Goal: Task Accomplishment & Management: Manage account settings

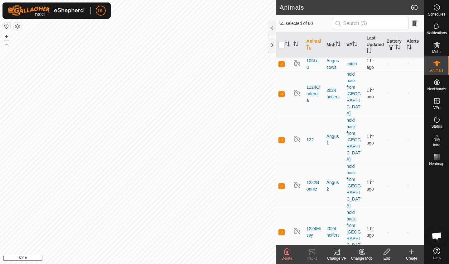
checkbox input "true"
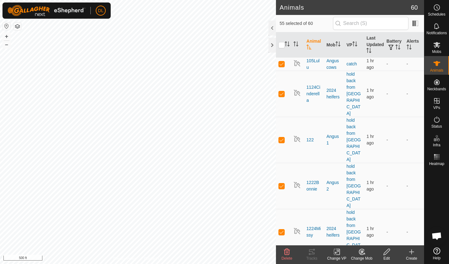
checkbox input "true"
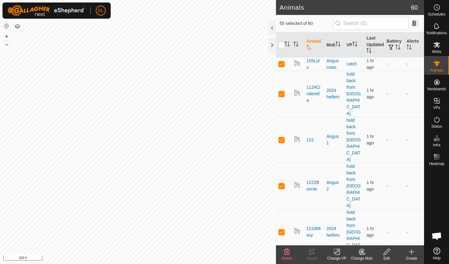
checkbox input "true"
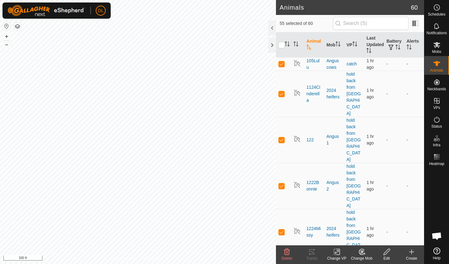
checkbox input "true"
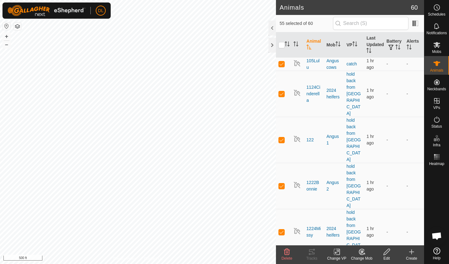
checkbox input "true"
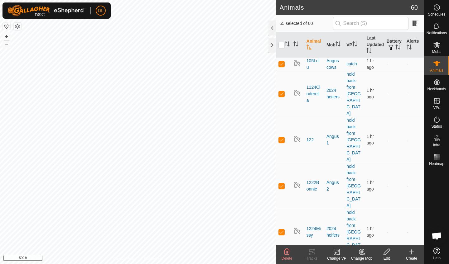
checkbox input "true"
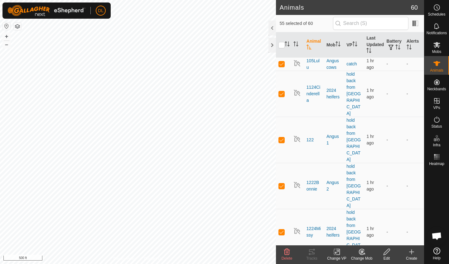
checkbox input "true"
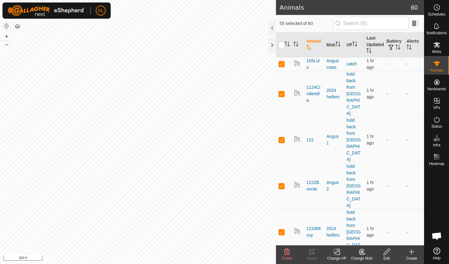
checkbox input "true"
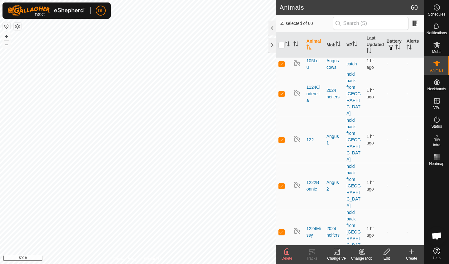
checkbox input "true"
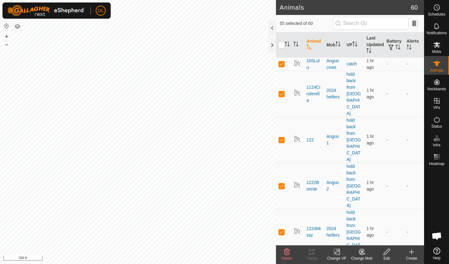
checkbox input "true"
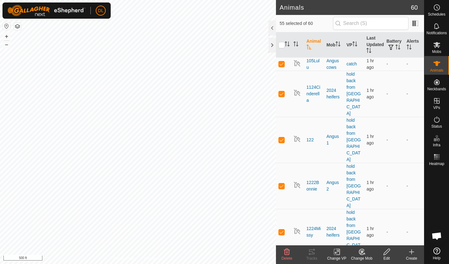
checkbox input "true"
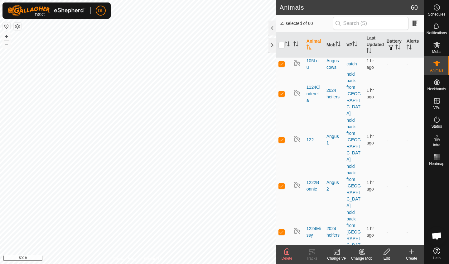
click at [338, 252] on icon at bounding box center [337, 252] width 4 height 4
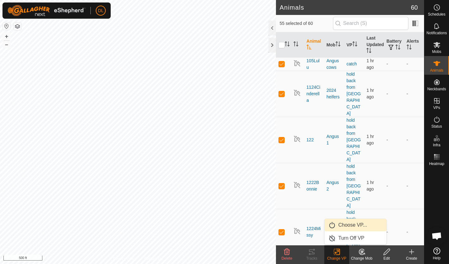
click at [346, 227] on link "Choose VP..." at bounding box center [356, 225] width 62 height 12
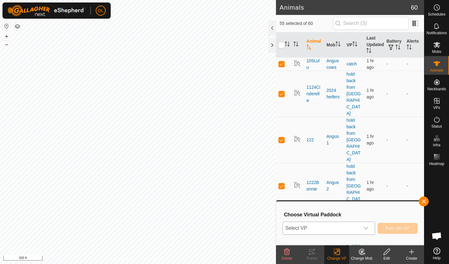
click at [334, 229] on span "Select VP" at bounding box center [321, 228] width 77 height 12
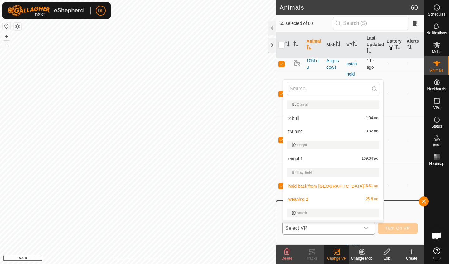
scroll to position [11, 0]
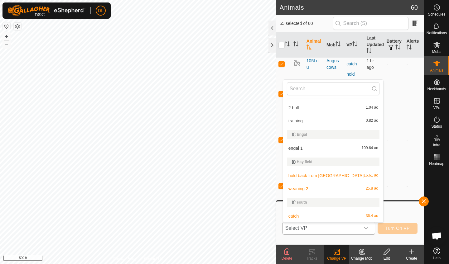
click at [302, 189] on li "weaning 2 25.8 ac" at bounding box center [333, 189] width 100 height 12
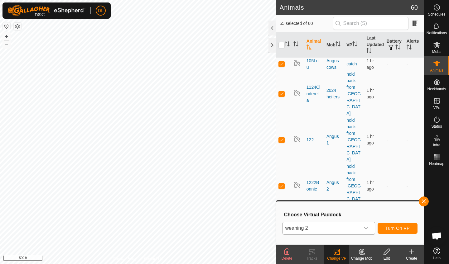
click at [392, 230] on span "Turn On VP" at bounding box center [397, 228] width 24 height 5
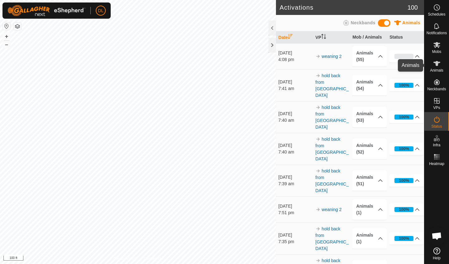
click at [437, 63] on icon at bounding box center [436, 63] width 7 height 5
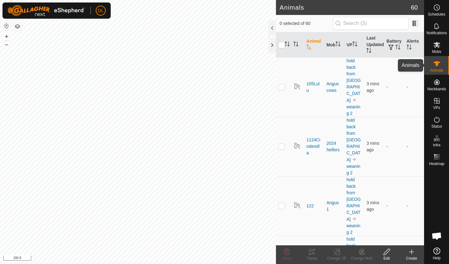
click at [439, 68] on es-animals-svg-icon at bounding box center [436, 64] width 11 height 10
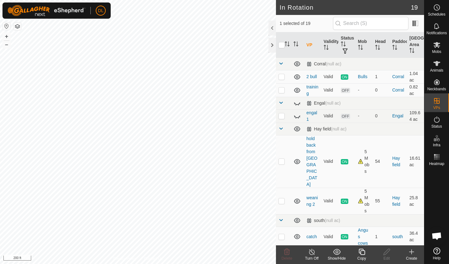
checkbox input "false"
checkbox input "true"
checkbox input "false"
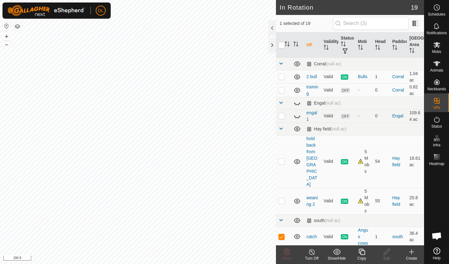
checkbox input "true"
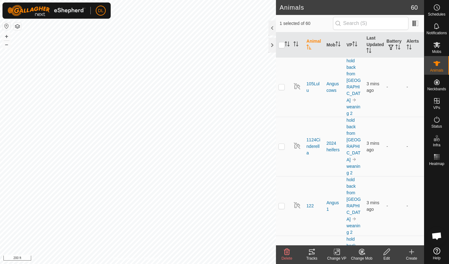
click at [314, 254] on icon at bounding box center [312, 252] width 6 height 5
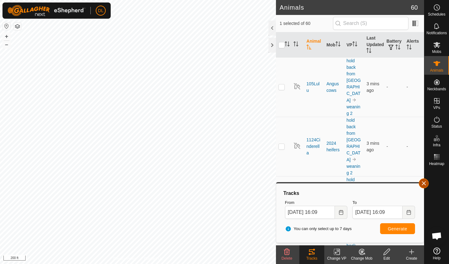
click at [423, 184] on button "button" at bounding box center [424, 184] width 10 height 10
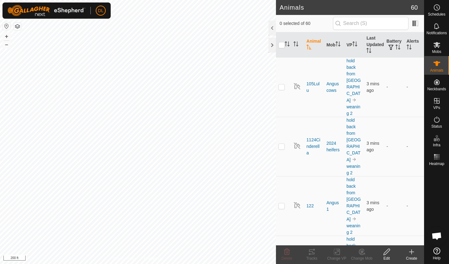
checkbox input "false"
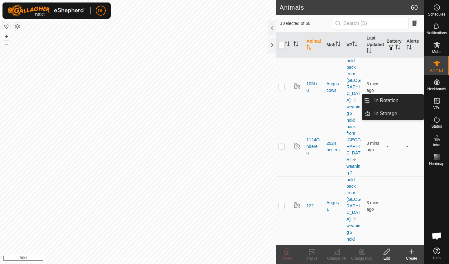
click at [437, 102] on icon at bounding box center [437, 101] width 6 height 6
click at [404, 104] on link "In Rotation" at bounding box center [396, 100] width 53 height 12
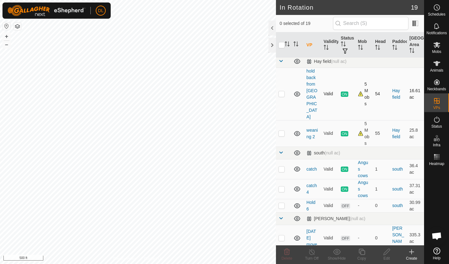
scroll to position [71, 0]
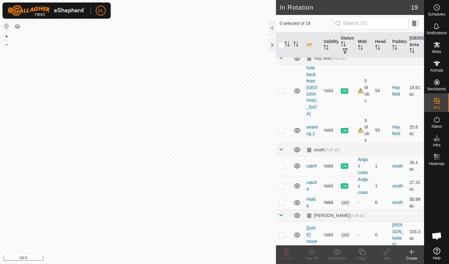
click at [283, 200] on p-checkbox at bounding box center [281, 202] width 6 height 5
click at [288, 255] on icon at bounding box center [287, 252] width 6 height 6
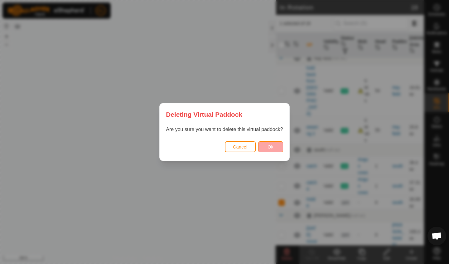
click at [270, 145] on span "Ok" at bounding box center [271, 147] width 6 height 5
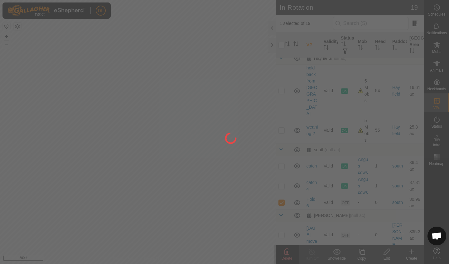
checkbox input "false"
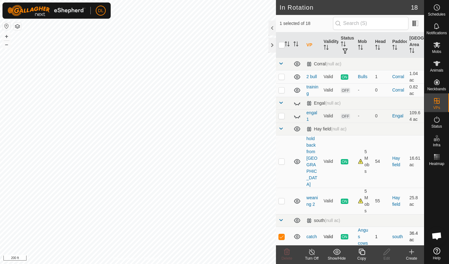
click at [282, 227] on td at bounding box center [283, 237] width 15 height 20
checkbox input "false"
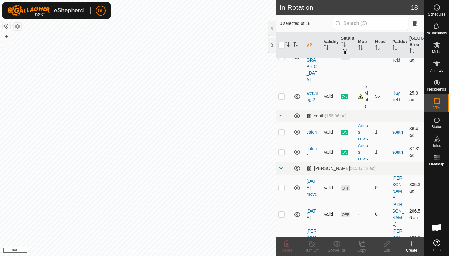
scroll to position [107, 0]
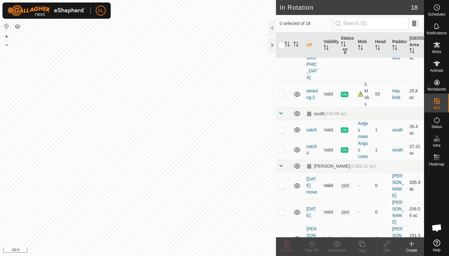
click at [284, 183] on p-checkbox at bounding box center [281, 185] width 6 height 5
click at [283, 183] on p-checkbox at bounding box center [281, 185] width 6 height 5
checkbox input "false"
click at [283, 209] on p-checkbox at bounding box center [281, 211] width 6 height 5
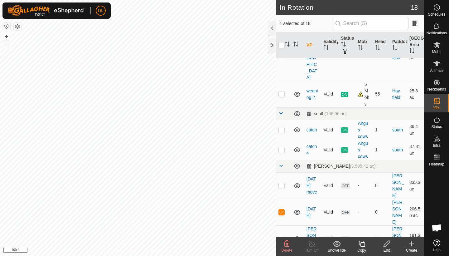
checkbox input "false"
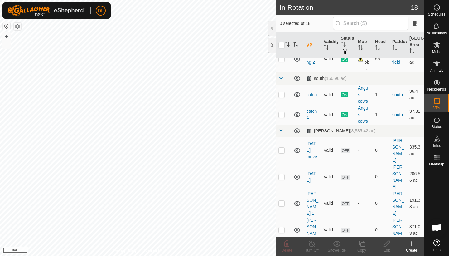
scroll to position [142, 0]
click at [282, 129] on span at bounding box center [280, 131] width 5 height 5
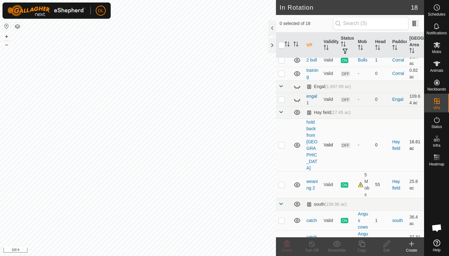
click at [284, 142] on p-checkbox at bounding box center [281, 144] width 6 height 5
click at [286, 247] on icon at bounding box center [286, 243] width 7 height 7
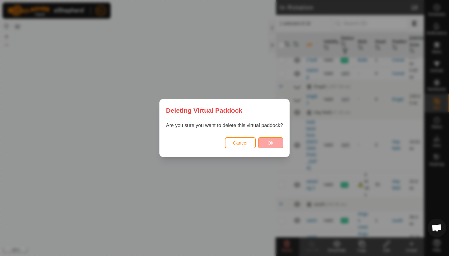
click at [270, 140] on span "Ok" at bounding box center [271, 142] width 6 height 5
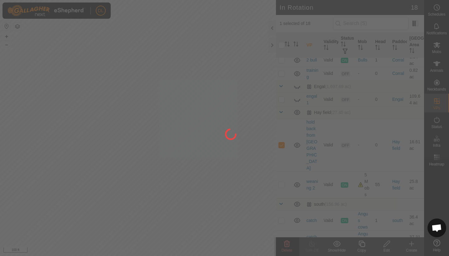
checkbox input "false"
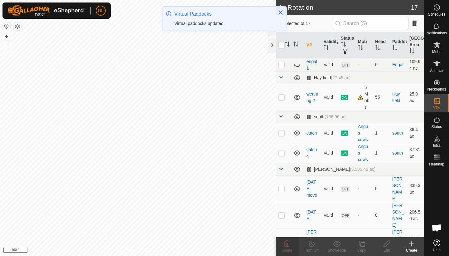
scroll to position [52, 0]
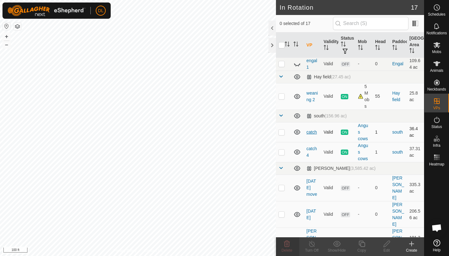
click at [310, 133] on link "catch" at bounding box center [312, 131] width 10 height 5
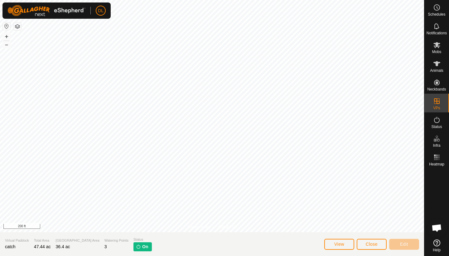
click at [369, 243] on span "Close" at bounding box center [372, 243] width 12 height 5
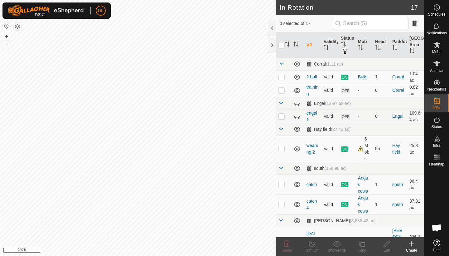
click at [284, 205] on p-checkbox at bounding box center [281, 204] width 6 height 5
checkbox input "true"
checkbox input "false"
click at [438, 69] on span "Animals" at bounding box center [436, 71] width 13 height 4
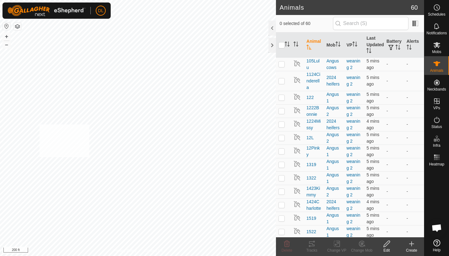
checkbox input "true"
click at [337, 245] on icon at bounding box center [337, 243] width 8 height 7
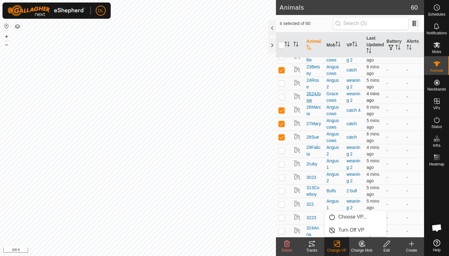
scroll to position [402, 0]
click at [282, 123] on p-checkbox at bounding box center [281, 124] width 6 height 5
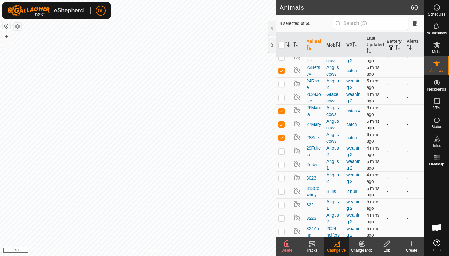
checkbox input "false"
click at [282, 137] on p-checkbox at bounding box center [281, 137] width 6 height 5
checkbox input "false"
click at [284, 69] on p-checkbox at bounding box center [281, 70] width 6 height 5
checkbox input "false"
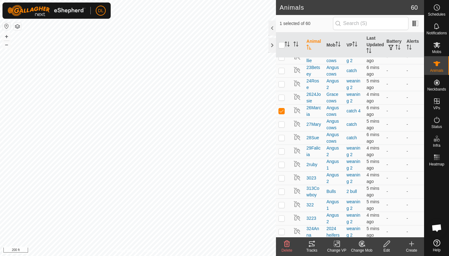
click at [337, 244] on icon at bounding box center [337, 243] width 8 height 7
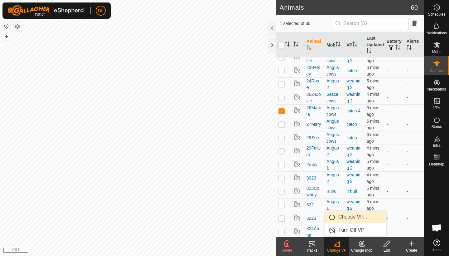
click at [343, 218] on link "Choose VP..." at bounding box center [356, 216] width 62 height 12
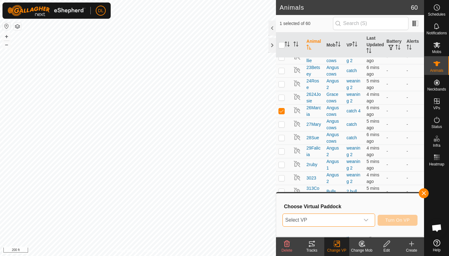
click at [335, 220] on span "Select VP" at bounding box center [321, 220] width 77 height 12
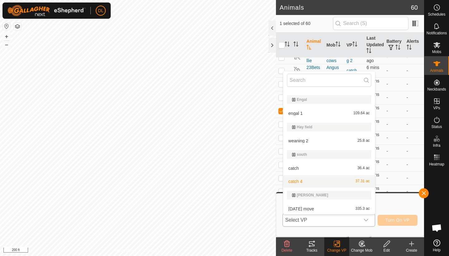
scroll to position [38, 0]
click at [295, 166] on li "catch 36.4 ac" at bounding box center [329, 167] width 92 height 12
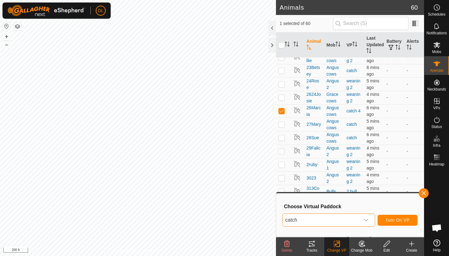
click at [404, 221] on span "Turn On VP" at bounding box center [397, 219] width 24 height 5
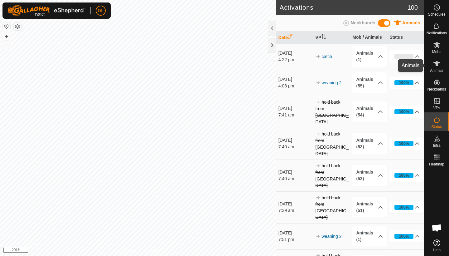
click at [439, 62] on icon at bounding box center [436, 63] width 7 height 5
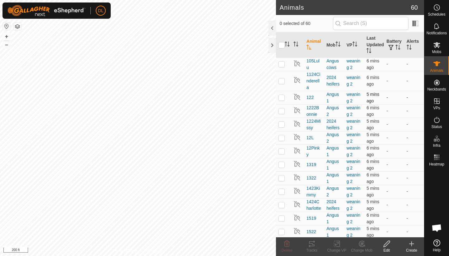
click at [284, 98] on p-checkbox at bounding box center [281, 97] width 6 height 5
click at [284, 97] on p-checkbox at bounding box center [281, 97] width 6 height 5
checkbox input "false"
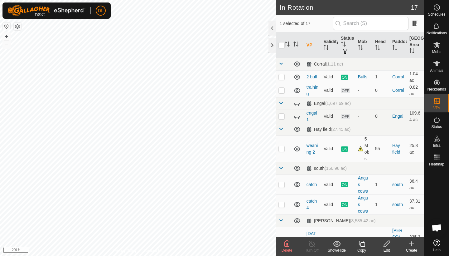
checkbox input "false"
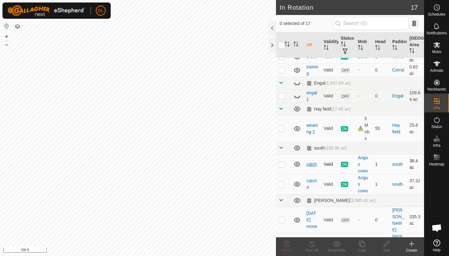
scroll to position [21, 0]
click at [282, 148] on span at bounding box center [280, 146] width 5 height 5
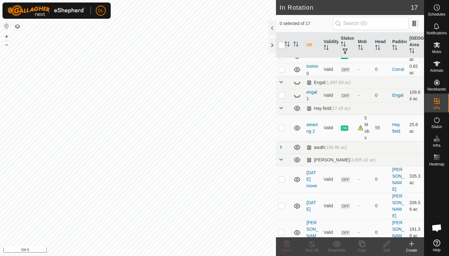
click at [282, 148] on span at bounding box center [280, 146] width 5 height 5
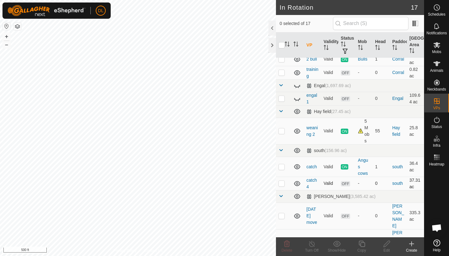
click at [282, 184] on p-checkbox at bounding box center [281, 183] width 6 height 5
checkbox input "true"
click at [383, 244] on icon at bounding box center [387, 243] width 8 height 7
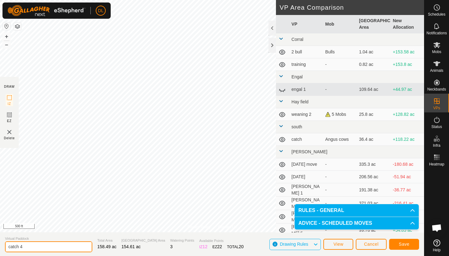
drag, startPoint x: 30, startPoint y: 247, endPoint x: 0, endPoint y: 246, distance: 30.3
click at [0, 246] on section "Virtual Paddock catch 4 Total Area 158.49 ac Grazing Area 154.61 ac Watering Po…" at bounding box center [212, 244] width 424 height 24
type input "south"
click at [402, 243] on span "Save" at bounding box center [404, 243] width 11 height 5
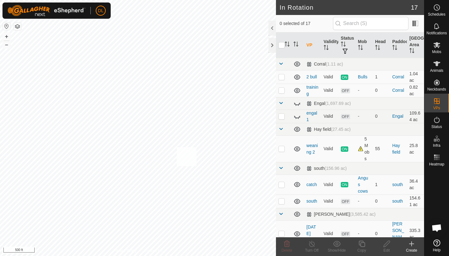
checkbox input "true"
click at [434, 65] on icon at bounding box center [436, 63] width 7 height 7
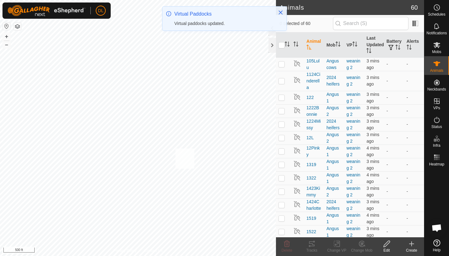
checkbox input "true"
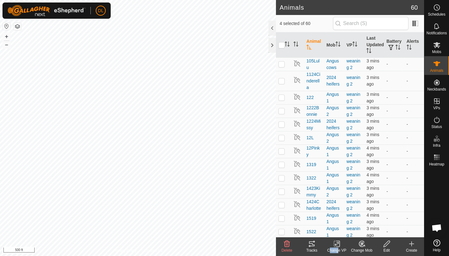
click at [337, 247] on div "Change VP" at bounding box center [336, 246] width 25 height 19
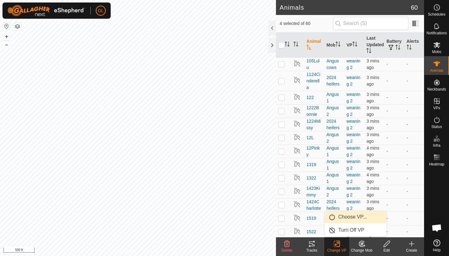
click at [345, 216] on link "Choose VP..." at bounding box center [356, 216] width 62 height 12
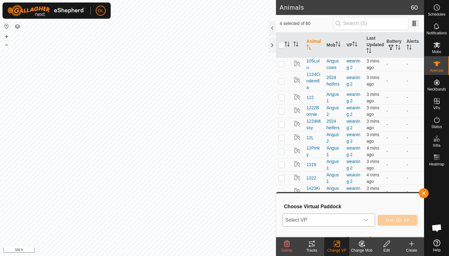
click at [328, 219] on span "Select VP" at bounding box center [321, 220] width 77 height 12
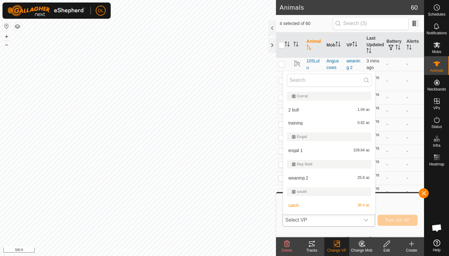
scroll to position [11, 0]
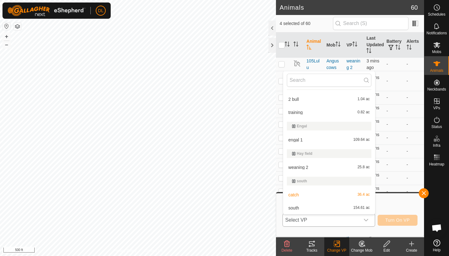
click at [295, 207] on li "south 154.61 ac" at bounding box center [329, 207] width 92 height 12
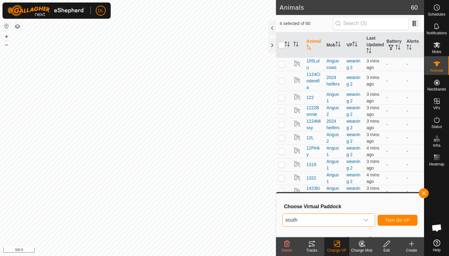
click at [402, 220] on span "Turn On VP" at bounding box center [397, 219] width 24 height 5
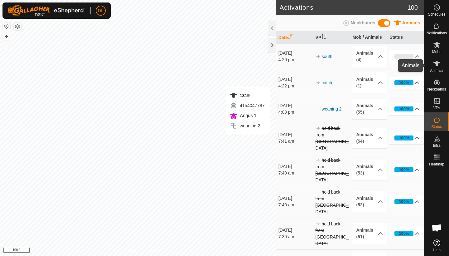
click at [439, 69] on span "Animals" at bounding box center [436, 71] width 13 height 4
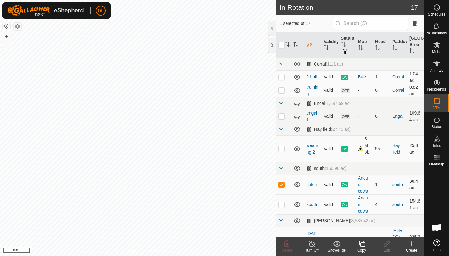
click at [283, 186] on p-checkbox at bounding box center [281, 184] width 6 height 5
checkbox input "false"
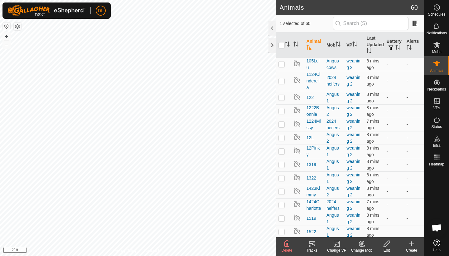
click at [338, 248] on div "Change VP" at bounding box center [336, 250] width 25 height 6
click at [360, 244] on icon at bounding box center [362, 243] width 8 height 7
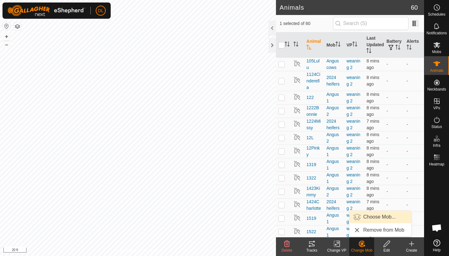
click at [366, 218] on link "Choose Mob..." at bounding box center [381, 216] width 62 height 12
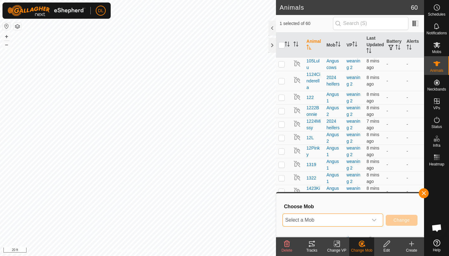
click at [333, 217] on span "Select a Mob" at bounding box center [325, 220] width 85 height 12
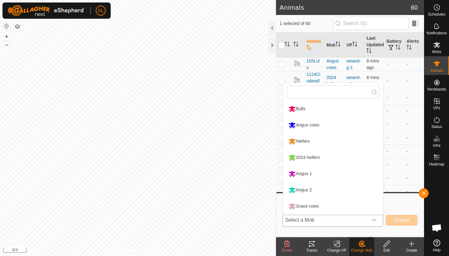
click at [303, 189] on li "Angus 2" at bounding box center [333, 190] width 100 height 16
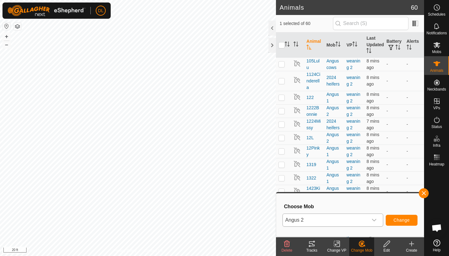
click at [398, 220] on span "Change" at bounding box center [402, 219] width 16 height 5
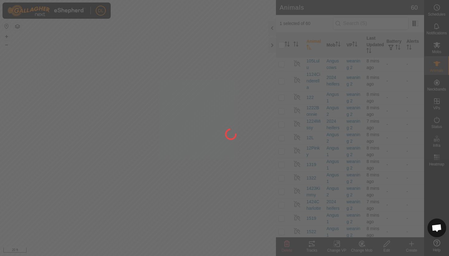
checkbox input "false"
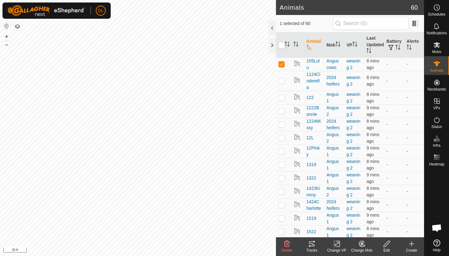
click at [360, 247] on icon at bounding box center [362, 243] width 8 height 7
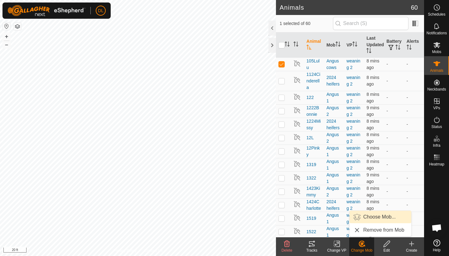
click at [366, 219] on link "Choose Mob..." at bounding box center [381, 216] width 62 height 12
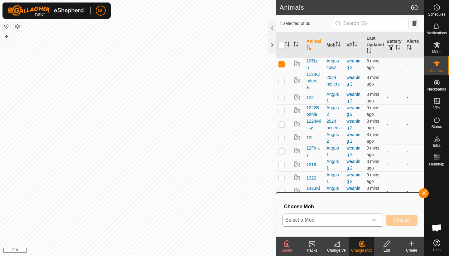
click at [345, 221] on span "Select a Mob" at bounding box center [325, 220] width 85 height 12
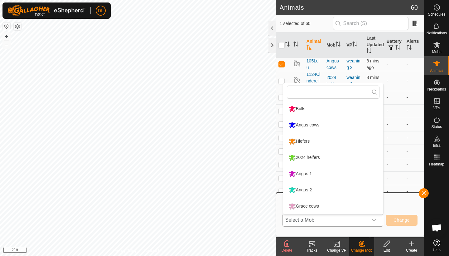
click at [345, 221] on span "Select a Mob" at bounding box center [325, 220] width 85 height 12
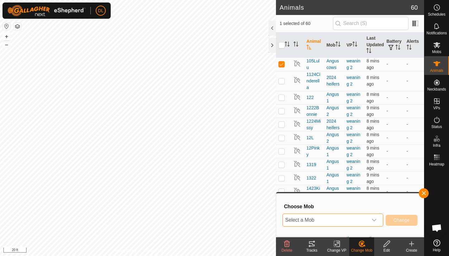
click at [345, 218] on span "Select a Mob" at bounding box center [325, 220] width 85 height 12
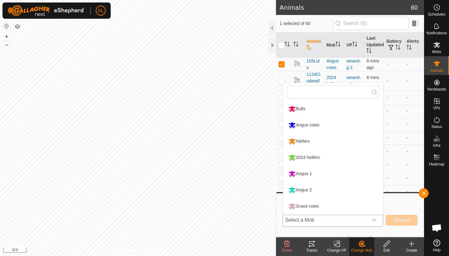
click at [301, 175] on li "Angus 1" at bounding box center [333, 174] width 100 height 16
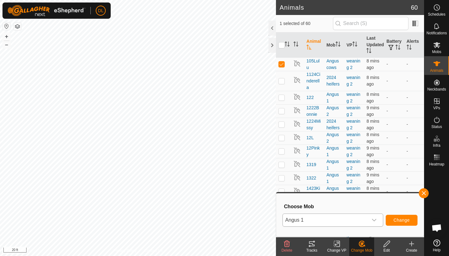
click at [404, 218] on span "Change" at bounding box center [402, 219] width 16 height 5
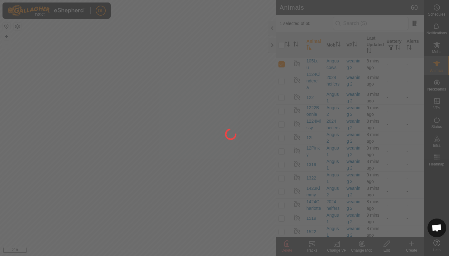
checkbox input "false"
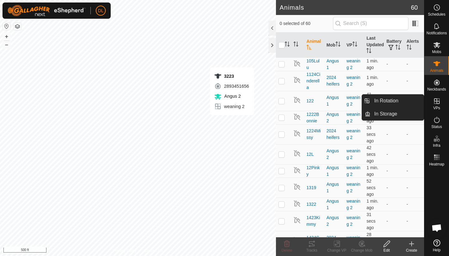
click at [438, 103] on icon at bounding box center [437, 101] width 6 height 6
click at [438, 106] on span "VPs" at bounding box center [436, 108] width 7 height 4
click at [404, 101] on link "In Rotation" at bounding box center [396, 100] width 53 height 12
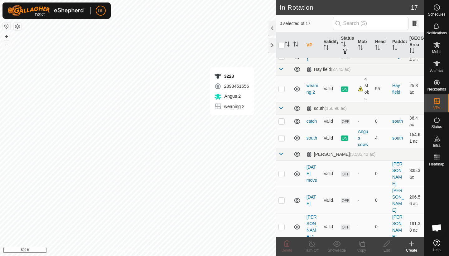
scroll to position [61, 0]
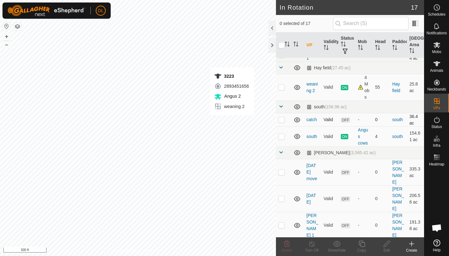
click at [282, 119] on p-checkbox at bounding box center [281, 119] width 6 height 5
click at [286, 244] on icon at bounding box center [287, 243] width 6 height 6
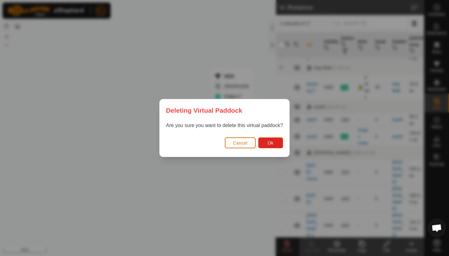
scroll to position [0, 0]
click at [275, 139] on button "Ok" at bounding box center [270, 142] width 25 height 11
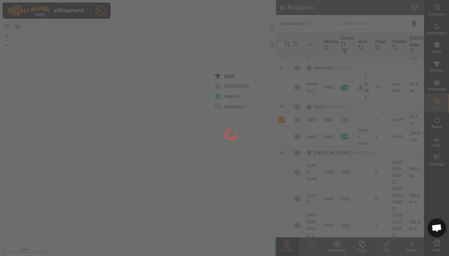
checkbox input "false"
